Goal: Contribute content: Add original content to the website for others to see

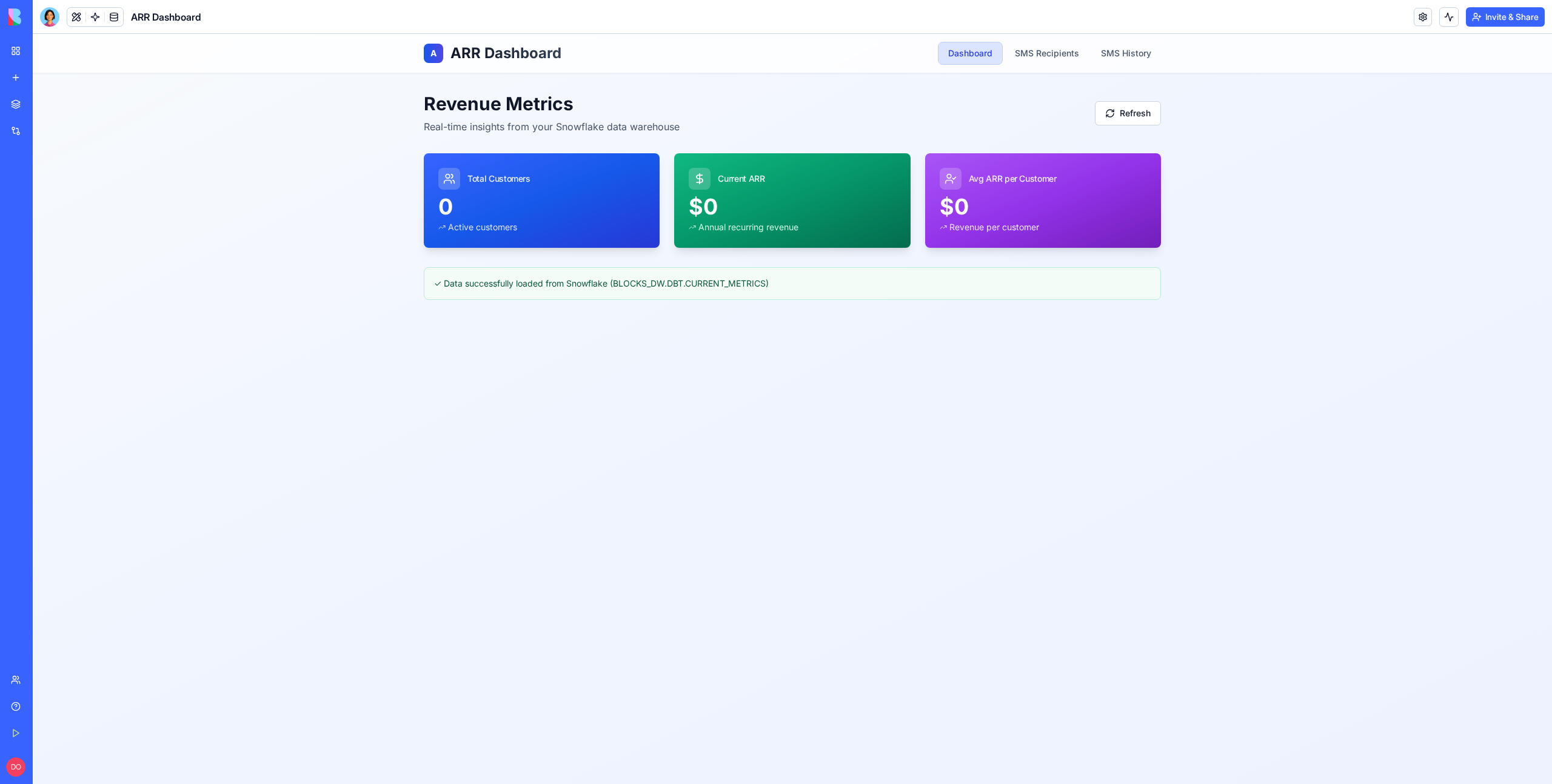
click at [291, 308] on div "A ARR Dashboard Dashboard SMS Recipients SMS History Revenue Metrics Real-time …" at bounding box center [792, 408] width 1519 height 750
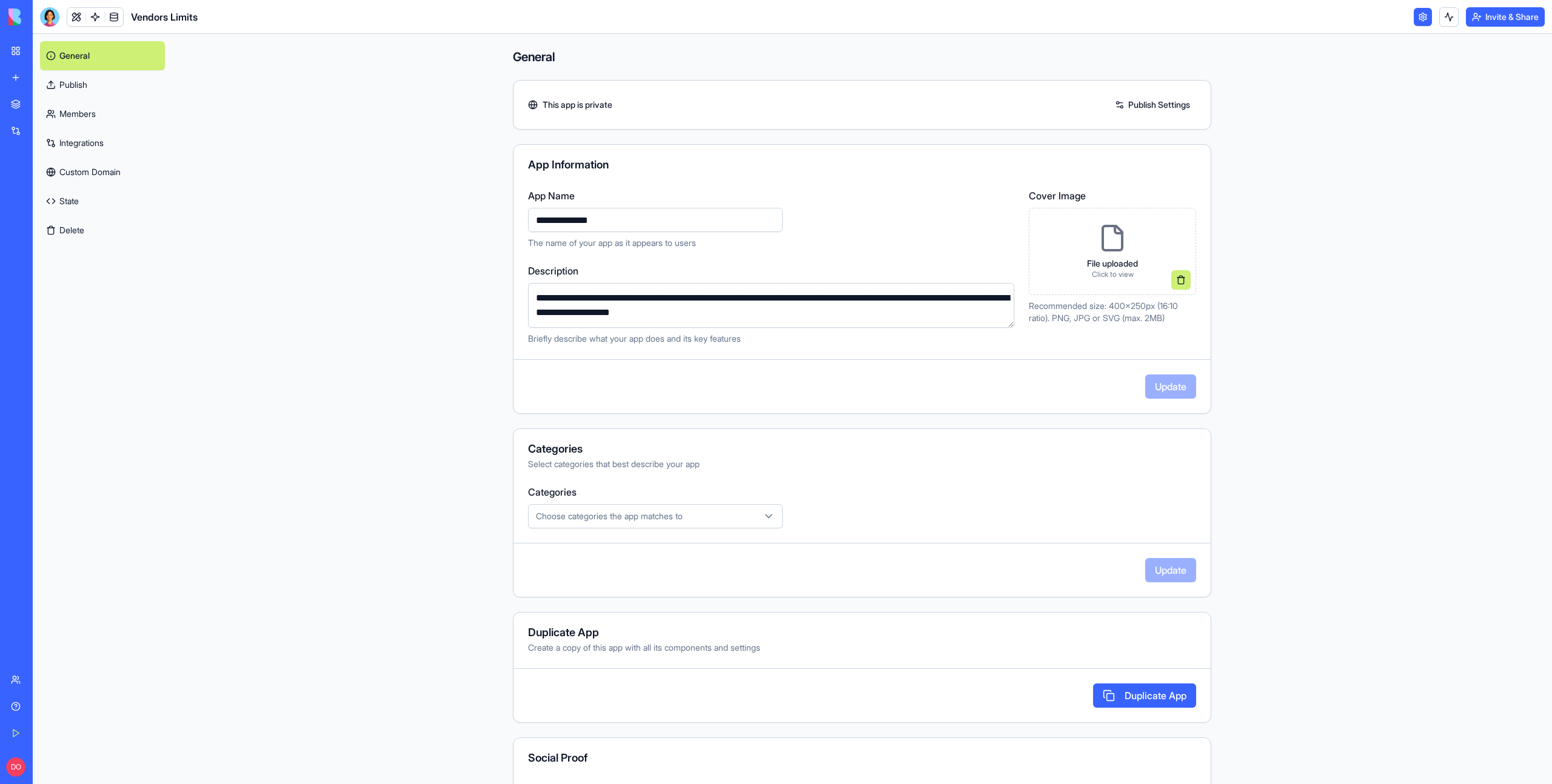
click at [17, 47] on link "My Workspace" at bounding box center [28, 51] width 48 height 24
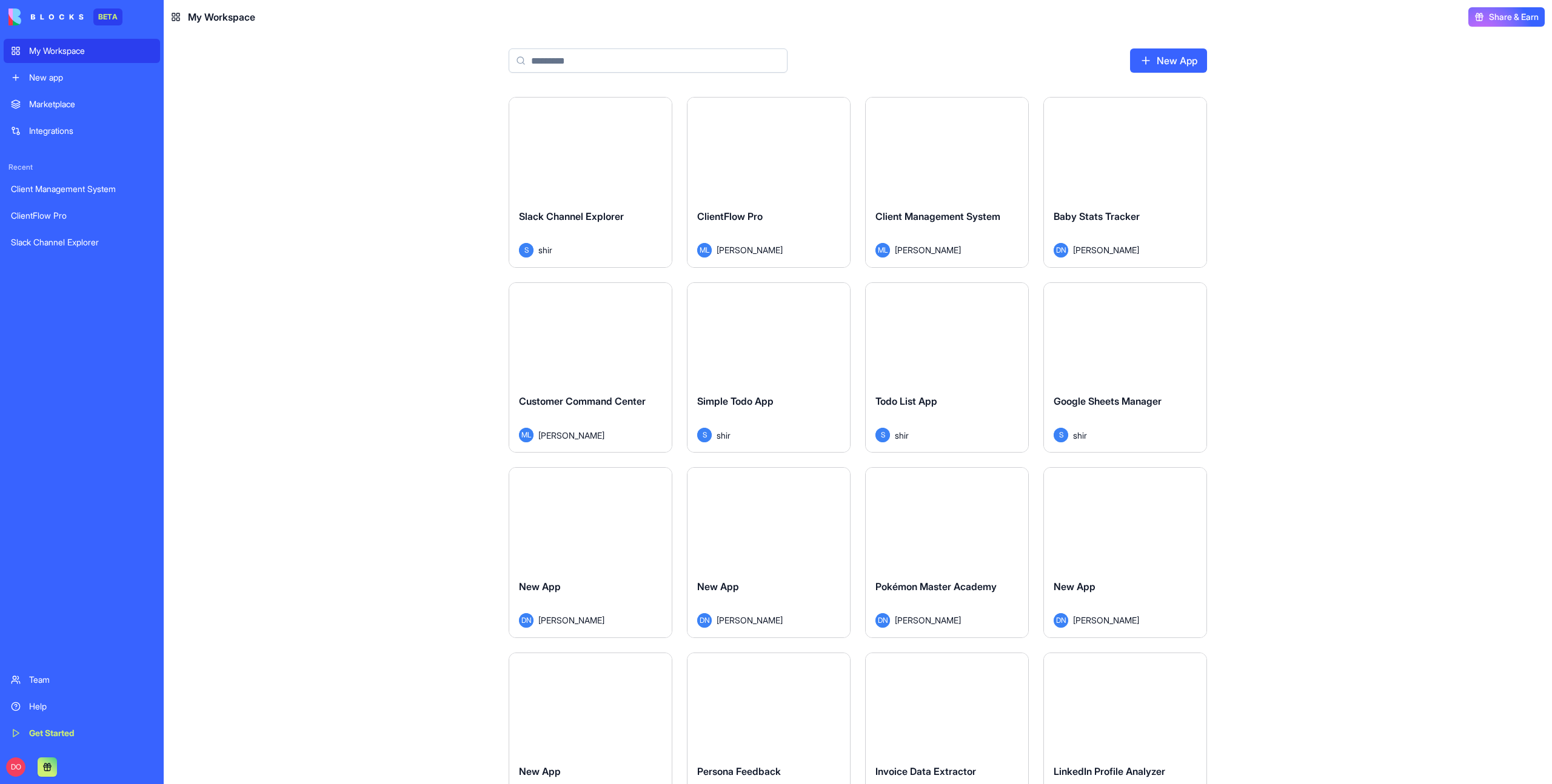
click at [1356, 117] on div "Launch Slack Channel Explorer S shir Launch ClientFlow Pro ML [PERSON_NAME] Lau…" at bounding box center [857, 441] width 1388 height 688
click at [44, 76] on div "New app" at bounding box center [91, 78] width 124 height 12
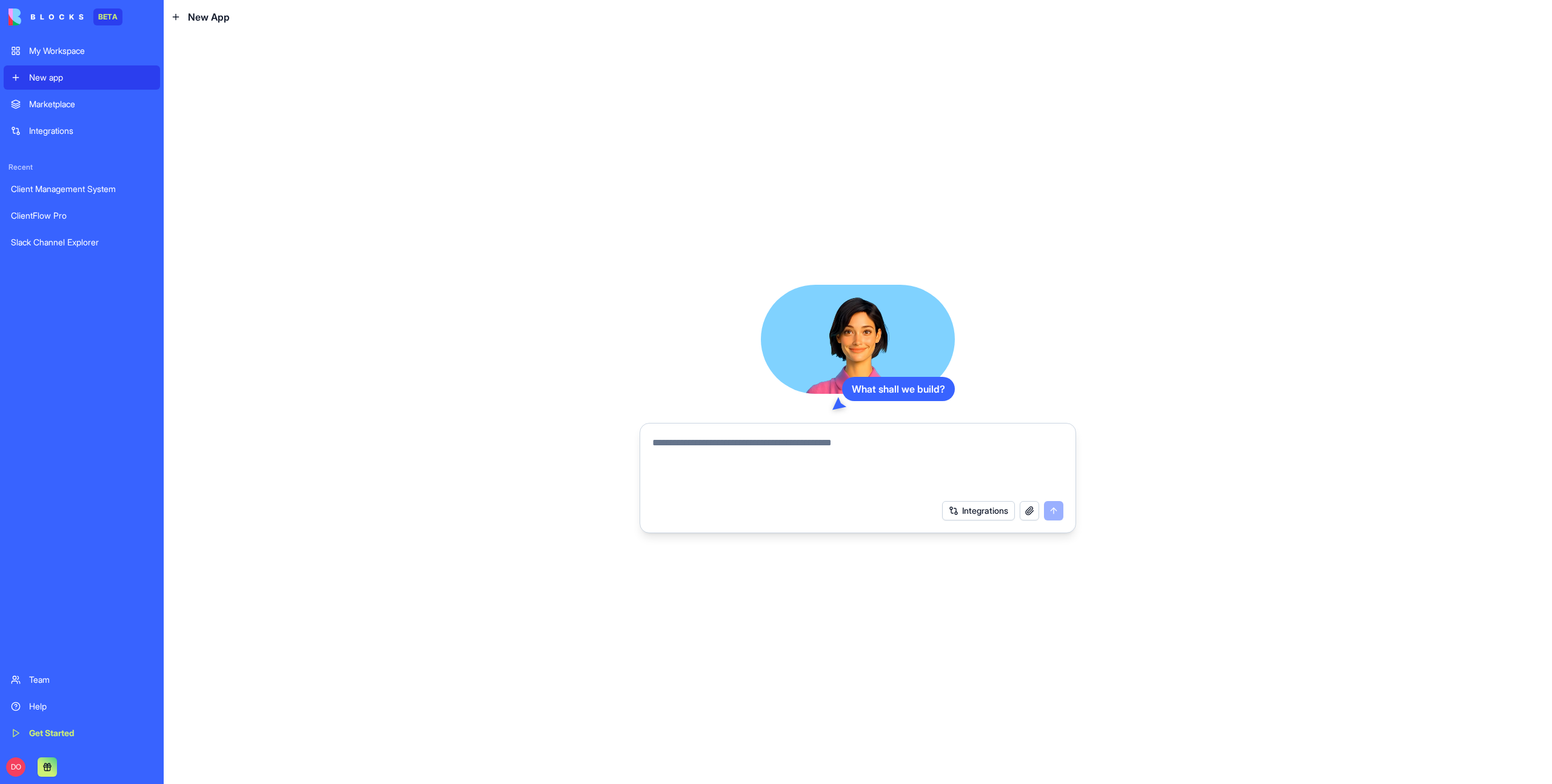
click at [371, 150] on div "What shall we build? Integrations" at bounding box center [857, 408] width 1388 height 750
click at [717, 436] on textarea at bounding box center [857, 465] width 411 height 59
type textarea "*"
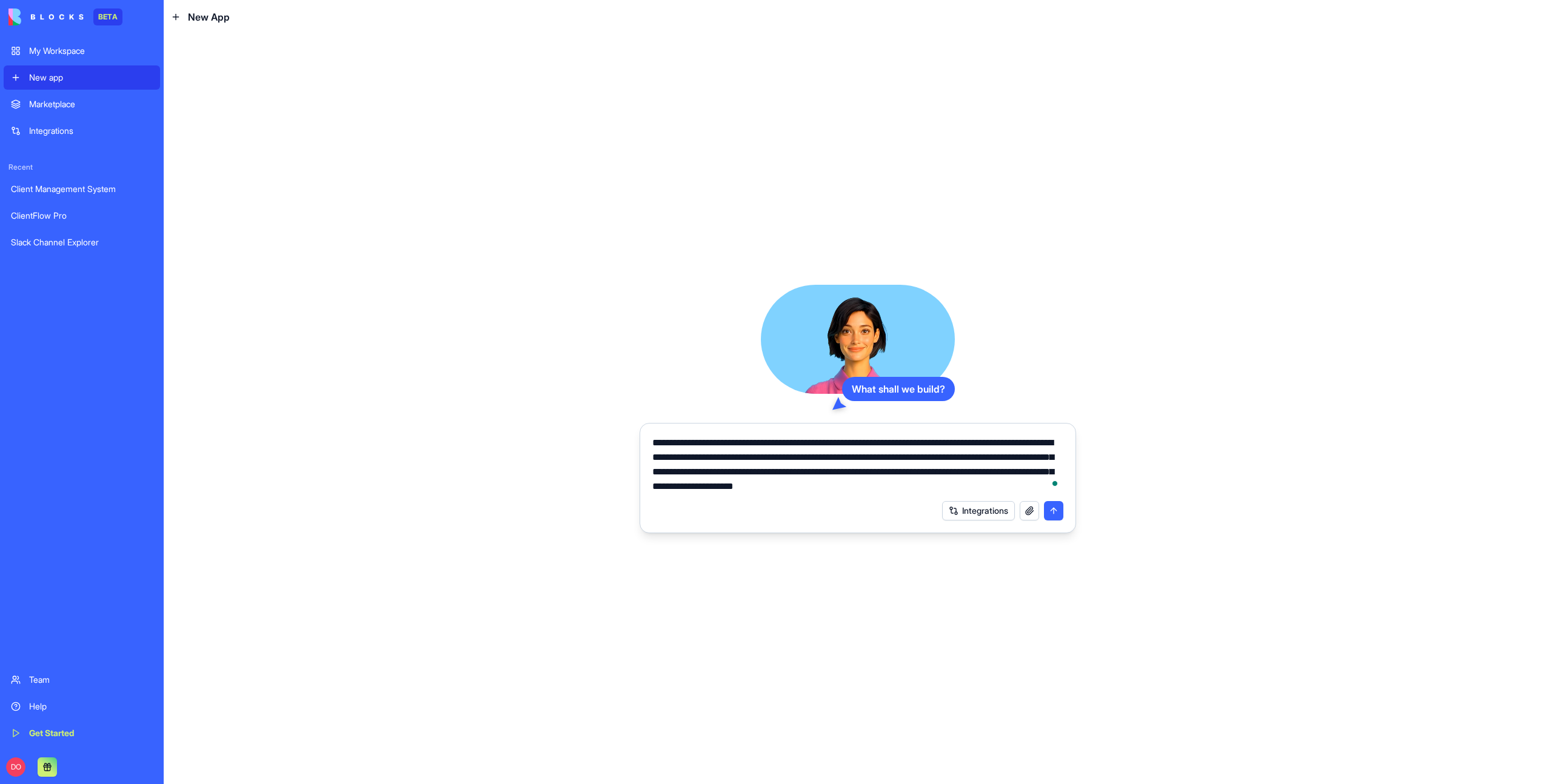
type textarea "**********"
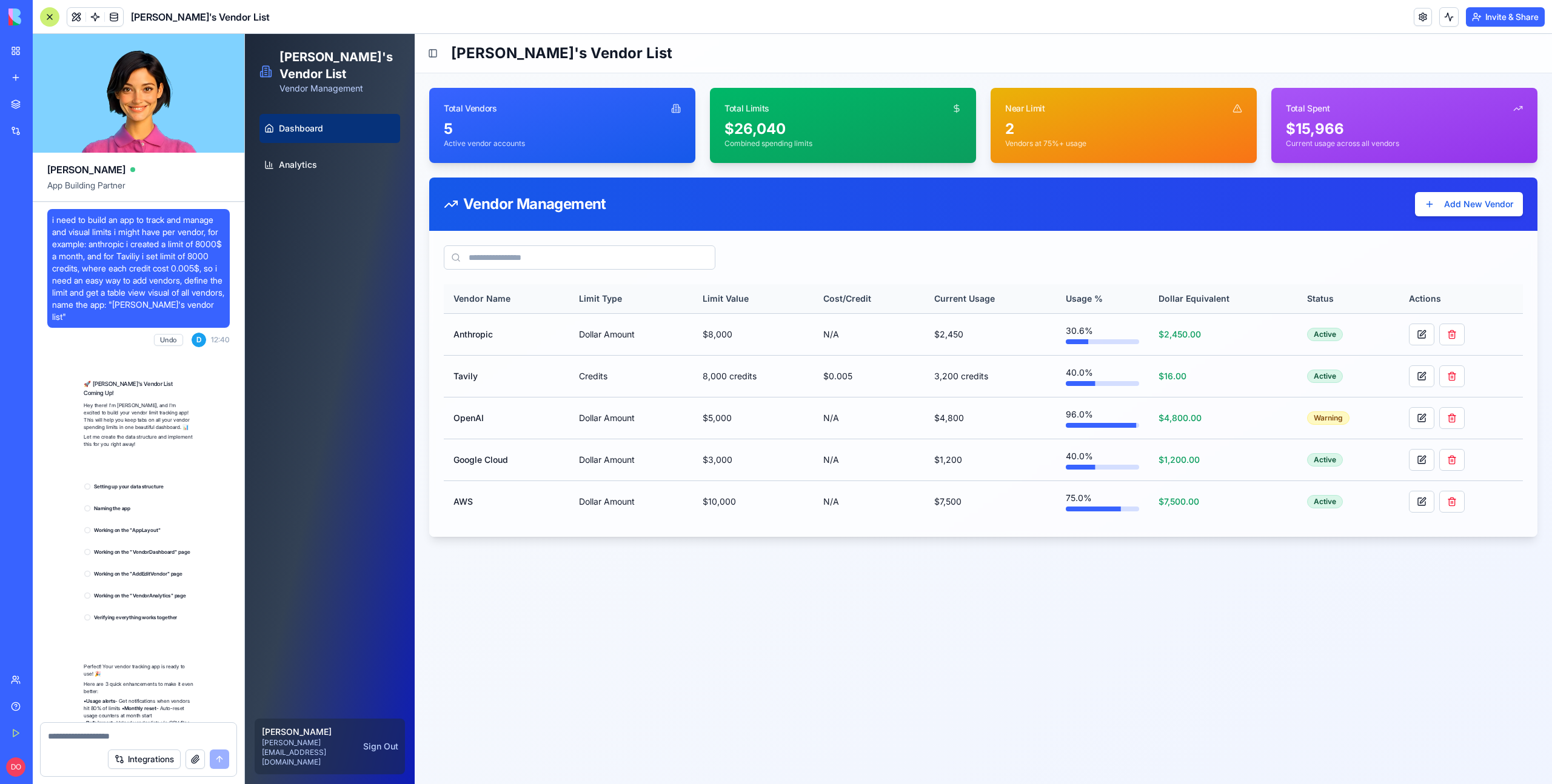
scroll to position [100, 0]
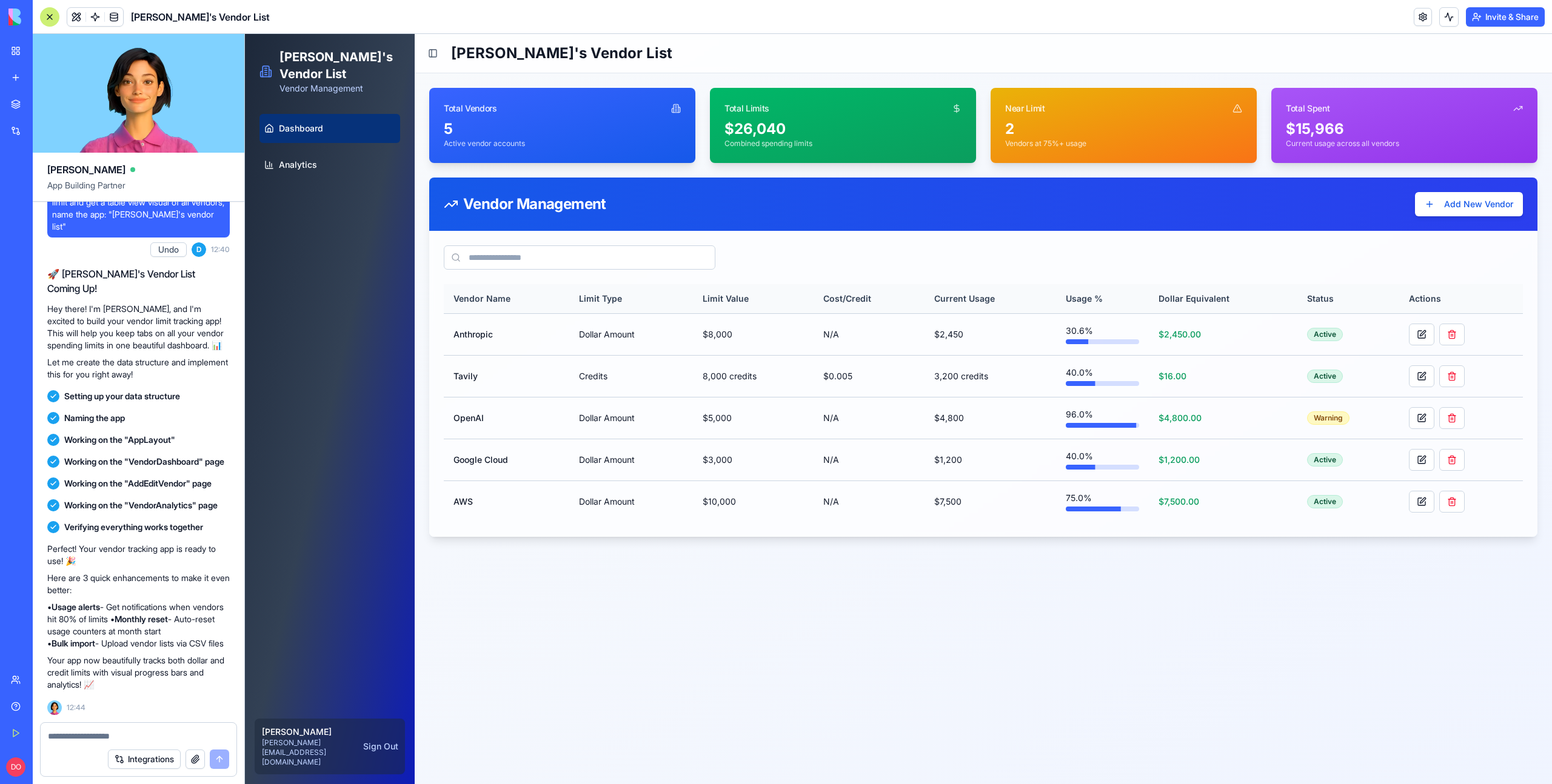
click at [550, 662] on main "Toggle Sidebar Dan's Vendor List Total Vendors 5 Active vendor accounts Total L…" at bounding box center [983, 408] width 1138 height 750
click at [128, 732] on textarea at bounding box center [139, 737] width 181 height 12
type textarea "*"
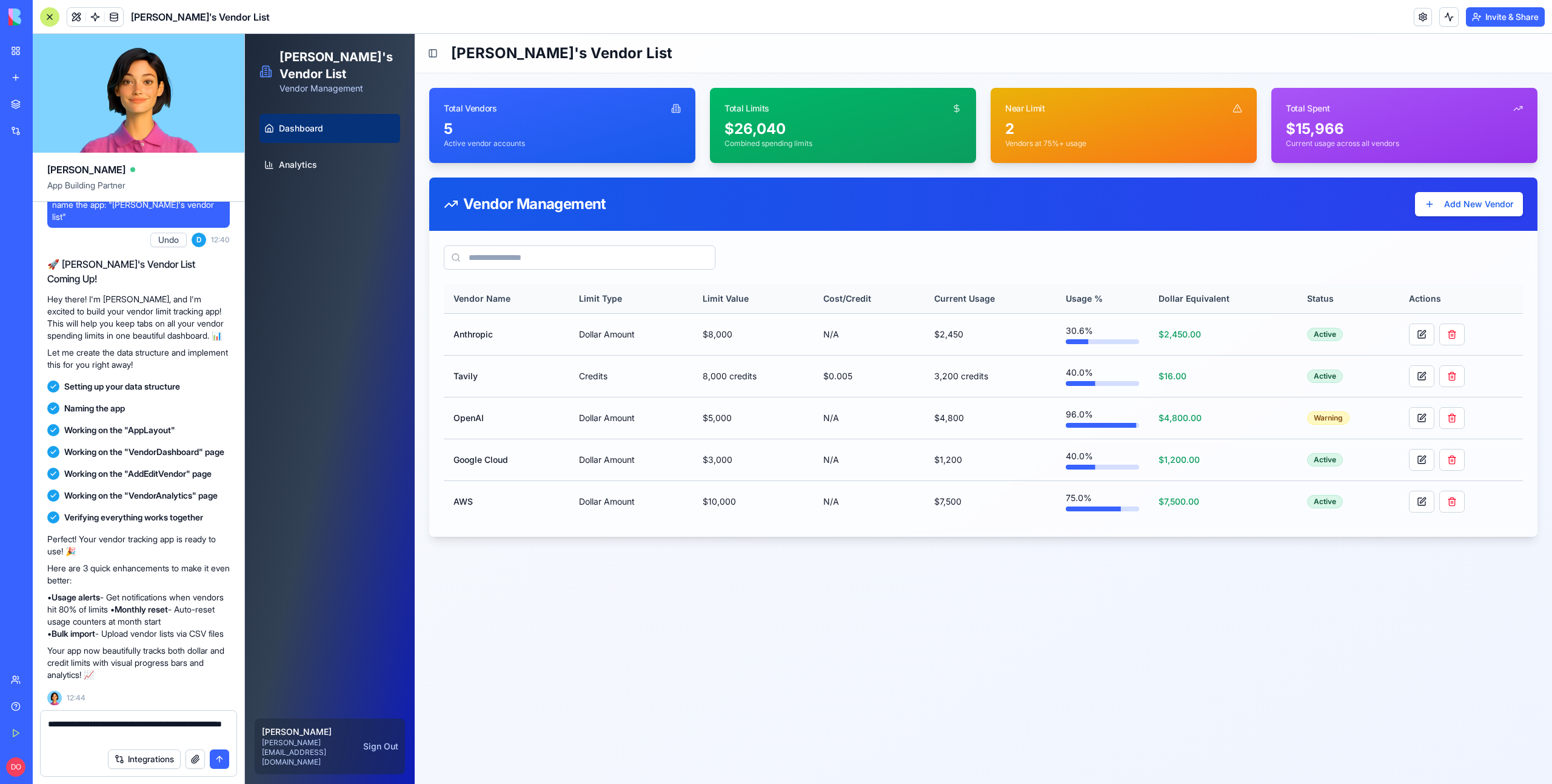
click at [204, 725] on textarea "**********" at bounding box center [139, 731] width 181 height 24
type textarea "**********"
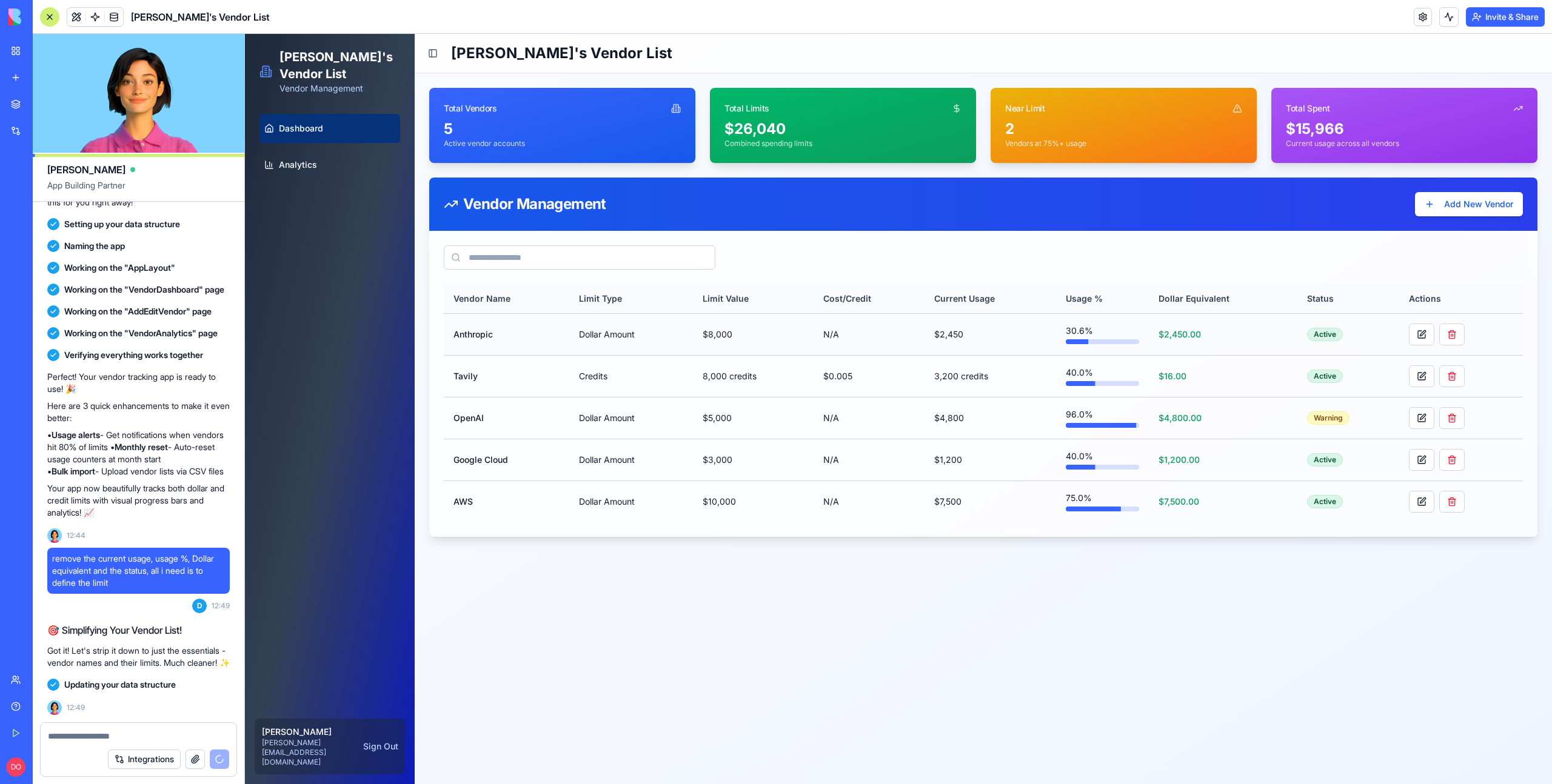
scroll to position [362, 0]
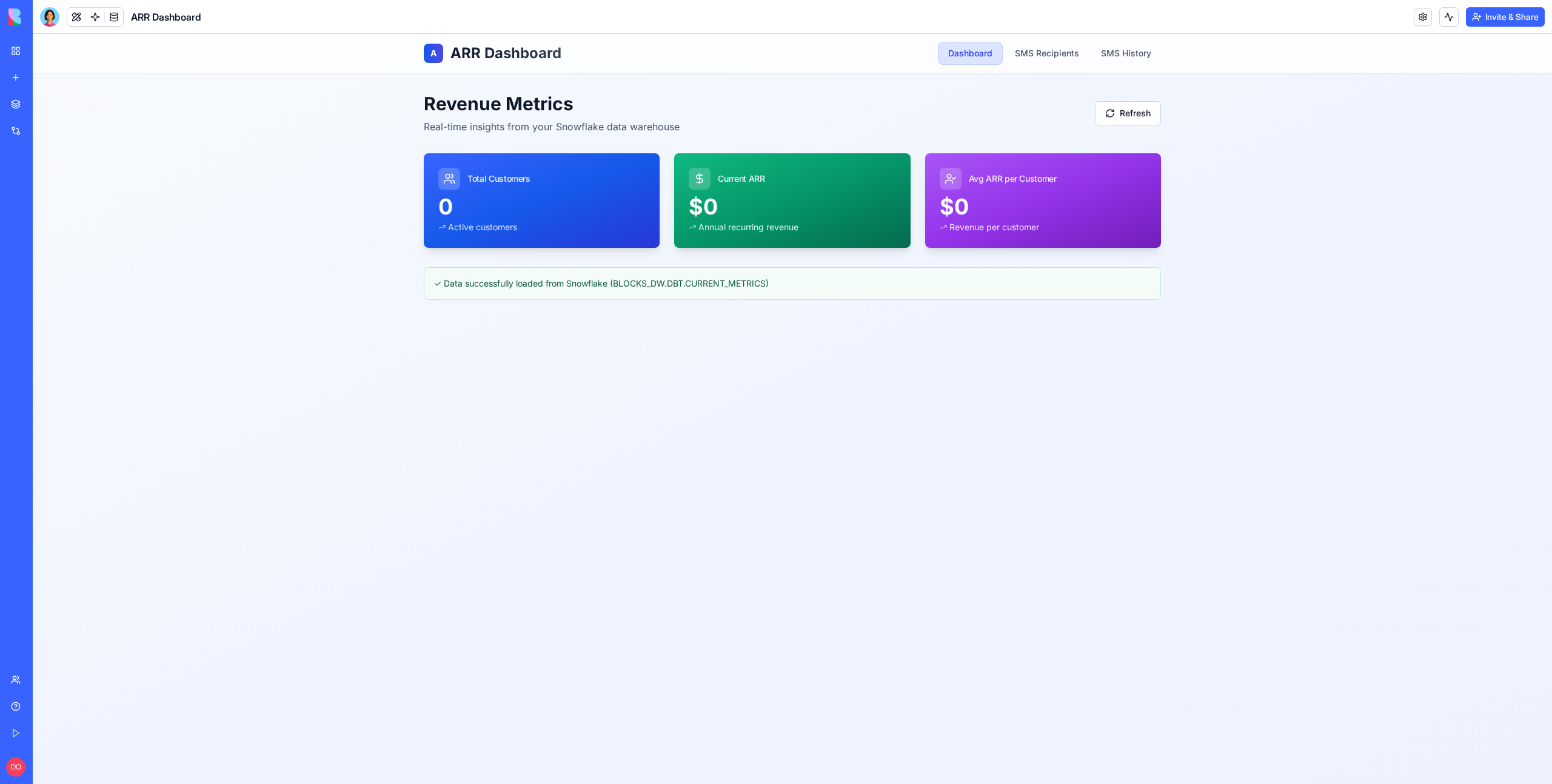
click at [773, 83] on main "Revenue Metrics Real-time insights from your Snowflake data warehouse Refresh T…" at bounding box center [792, 196] width 776 height 246
click at [1341, 427] on div "A ARR Dashboard Dashboard SMS Recipients SMS History Revenue Metrics Real-time …" at bounding box center [792, 408] width 1519 height 750
